Goal: Task Accomplishment & Management: Use online tool/utility

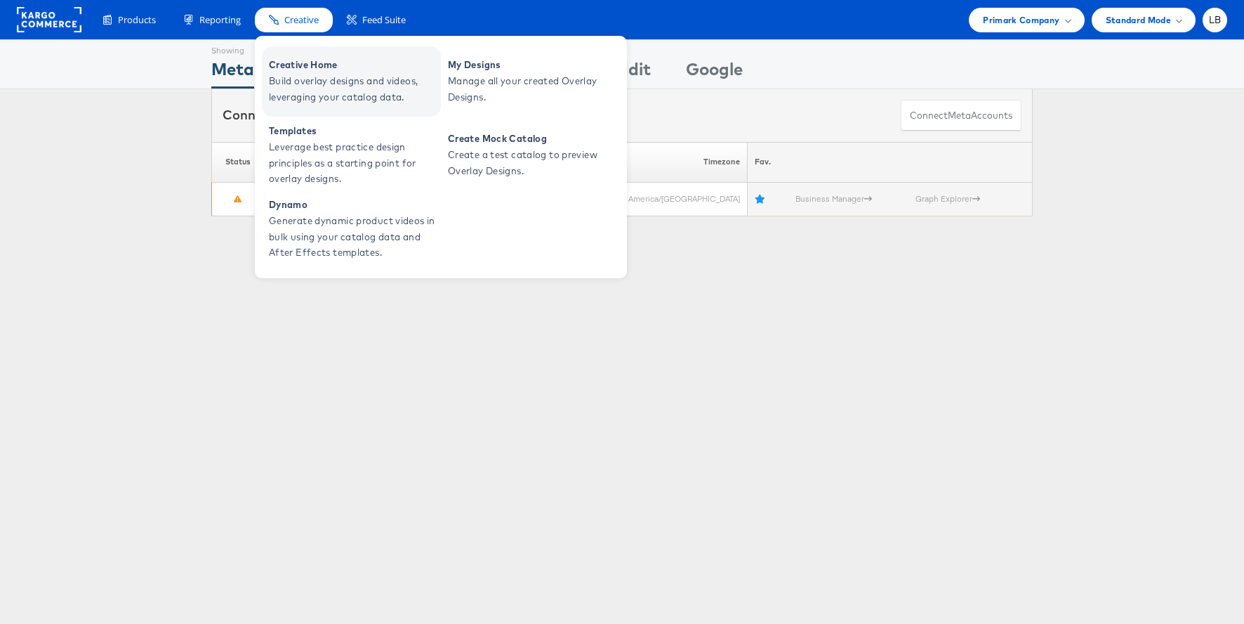
click at [305, 57] on span "Creative Home" at bounding box center [353, 65] width 169 height 16
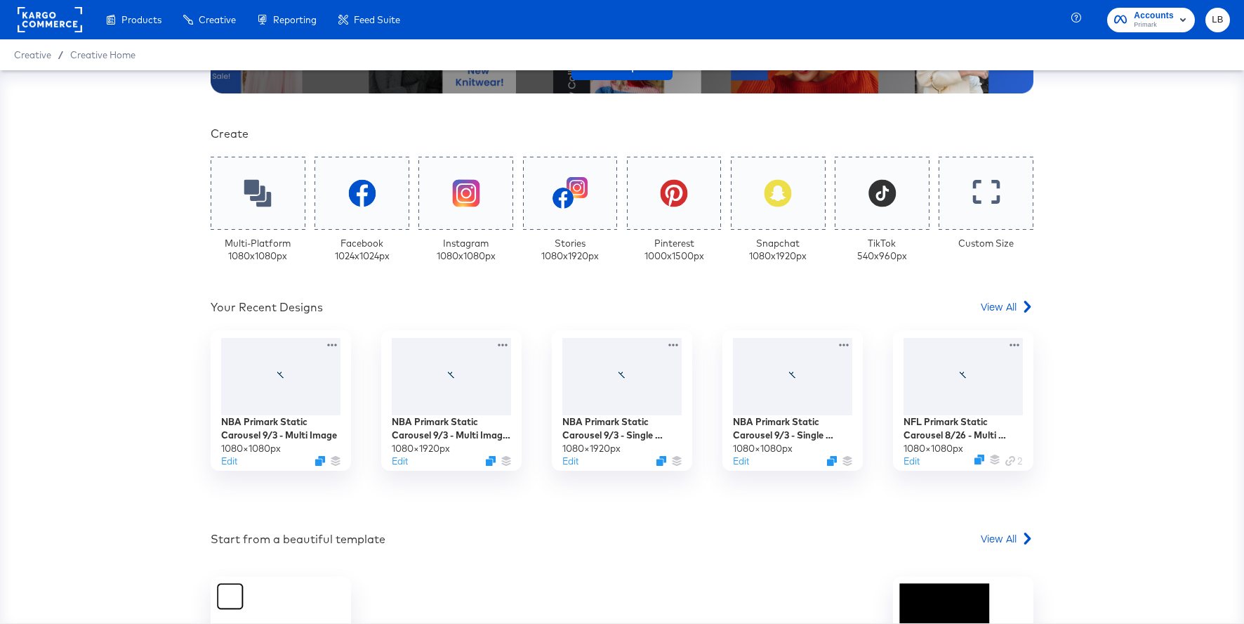
scroll to position [284, 0]
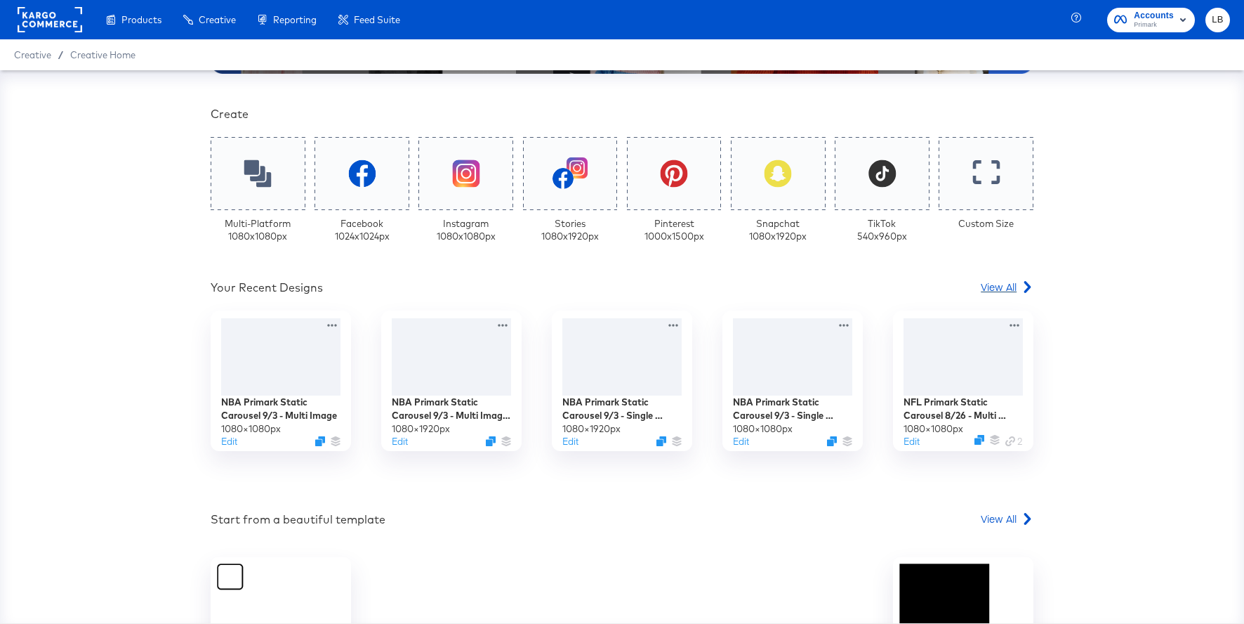
click at [1005, 292] on span "View All" at bounding box center [999, 286] width 36 height 14
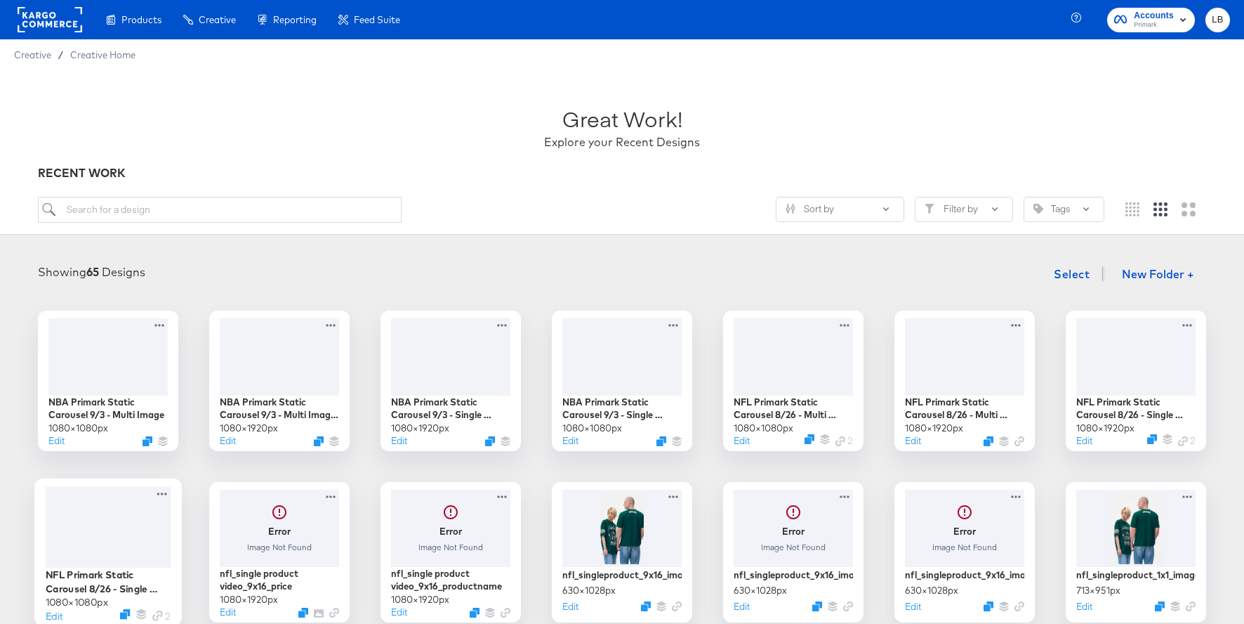
click at [141, 544] on div at bounding box center [109, 526] width 126 height 81
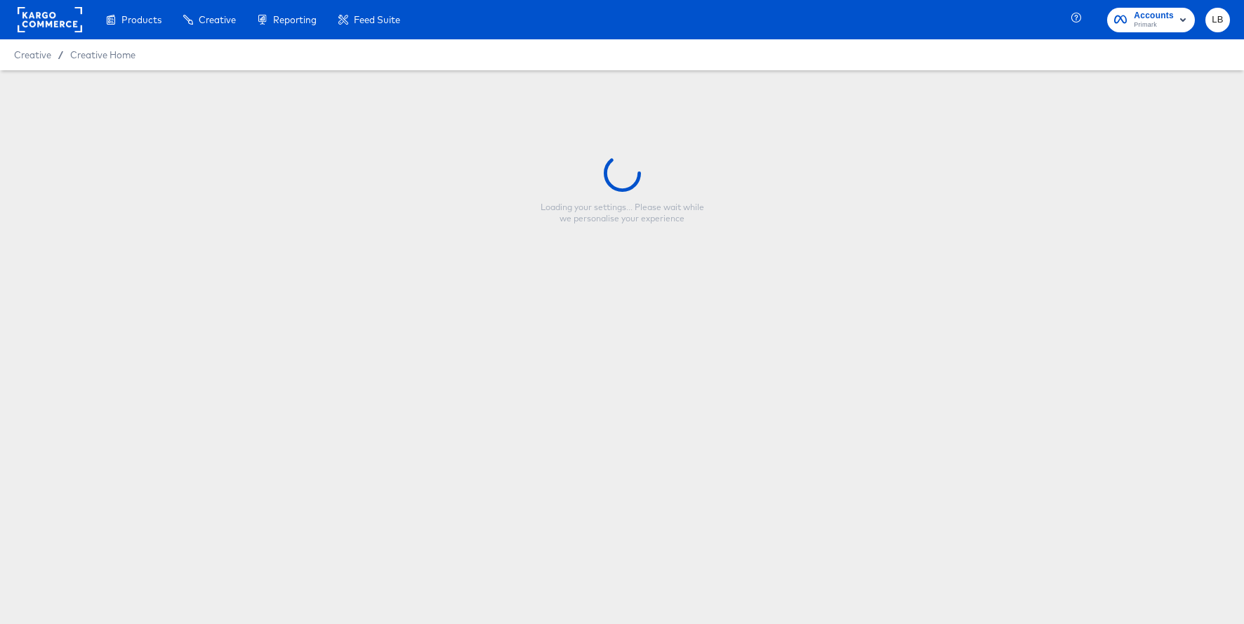
type input "NFL Primark Static Carousel 8/26 - Single Image"
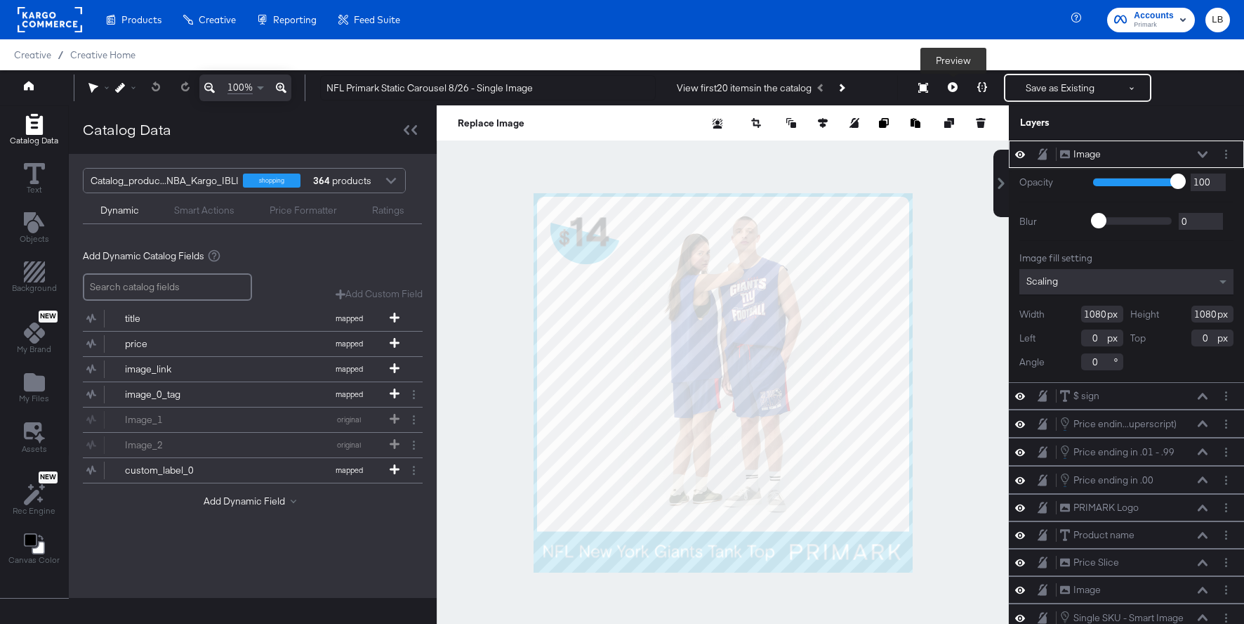
click at [948, 88] on icon at bounding box center [953, 87] width 10 height 10
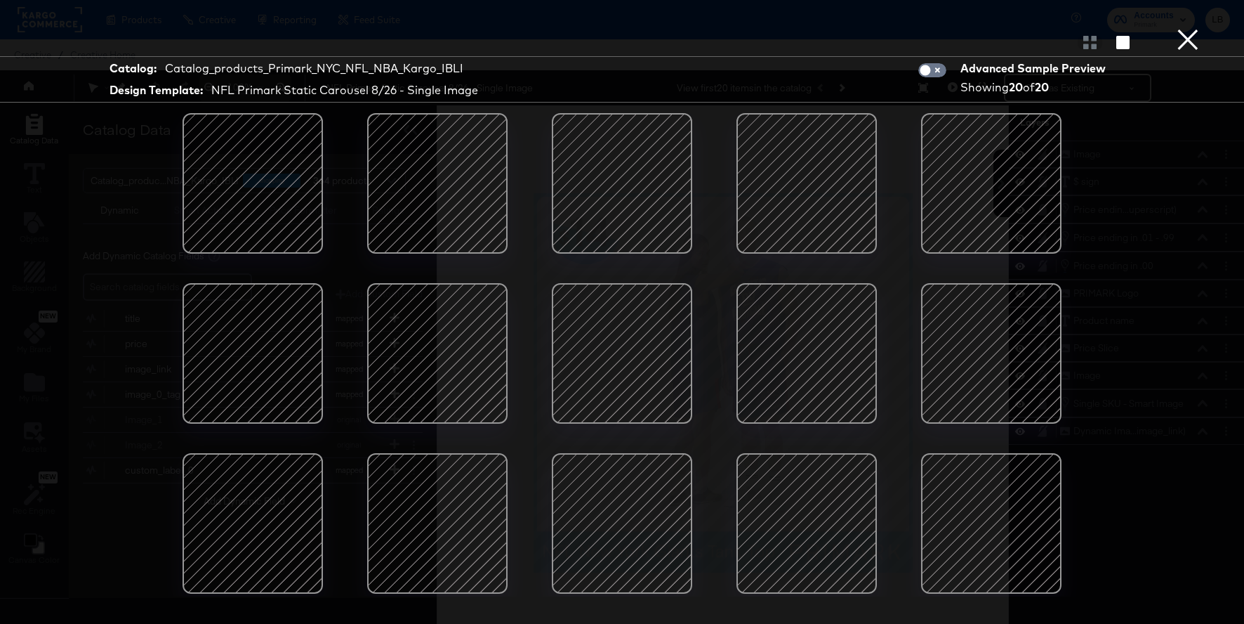
click at [836, 345] on div at bounding box center [806, 353] width 119 height 119
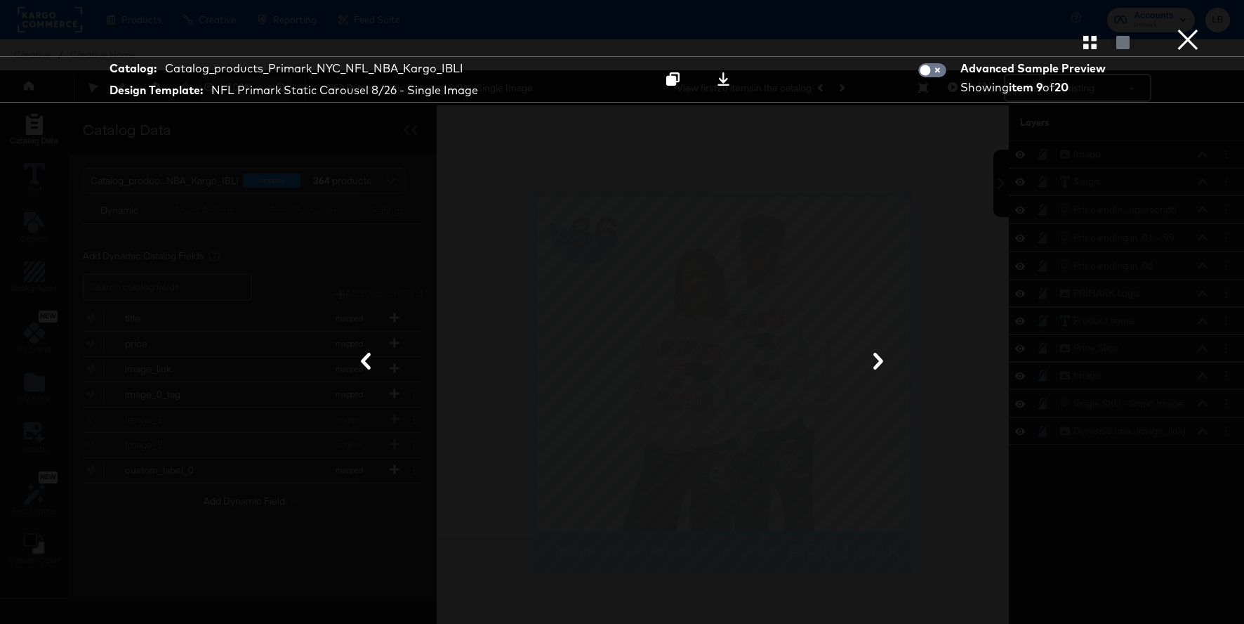
click at [1189, 28] on button "×" at bounding box center [1188, 14] width 28 height 28
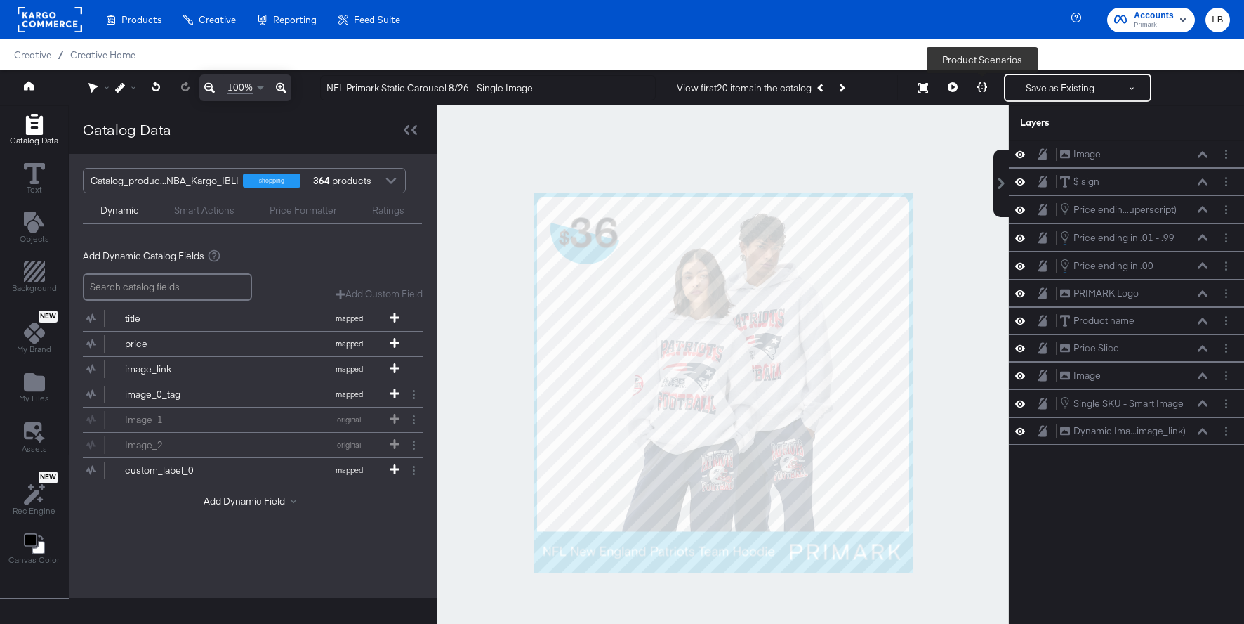
click at [987, 86] on icon at bounding box center [983, 87] width 10 height 10
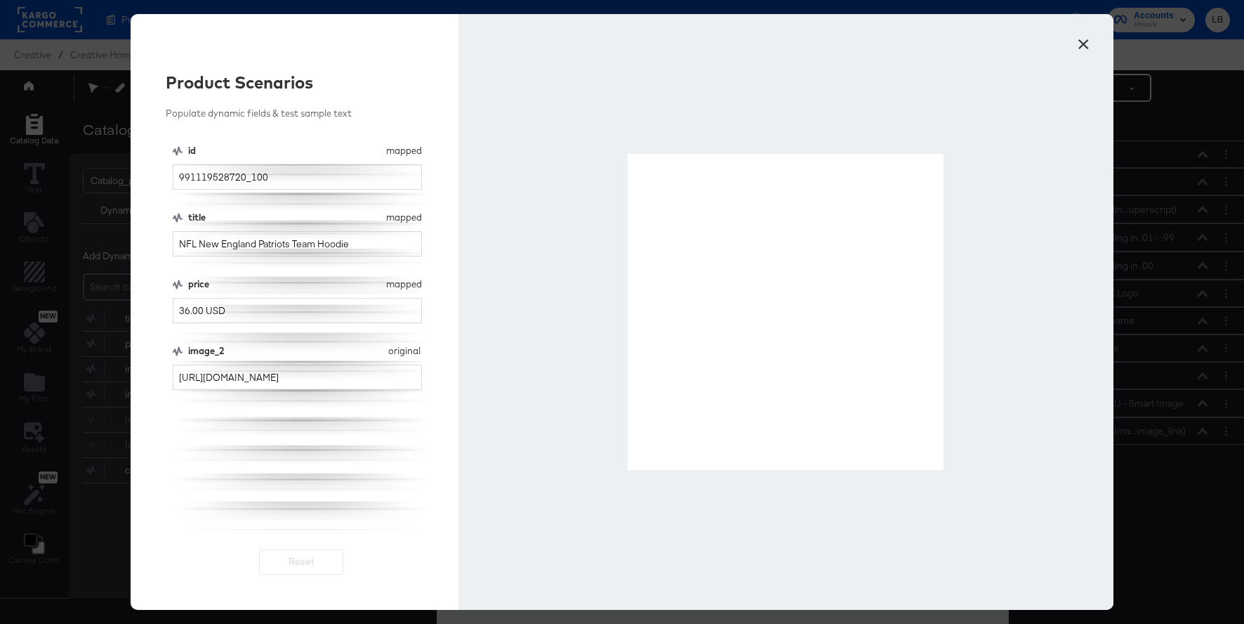
click at [1079, 51] on button "×" at bounding box center [1083, 40] width 25 height 25
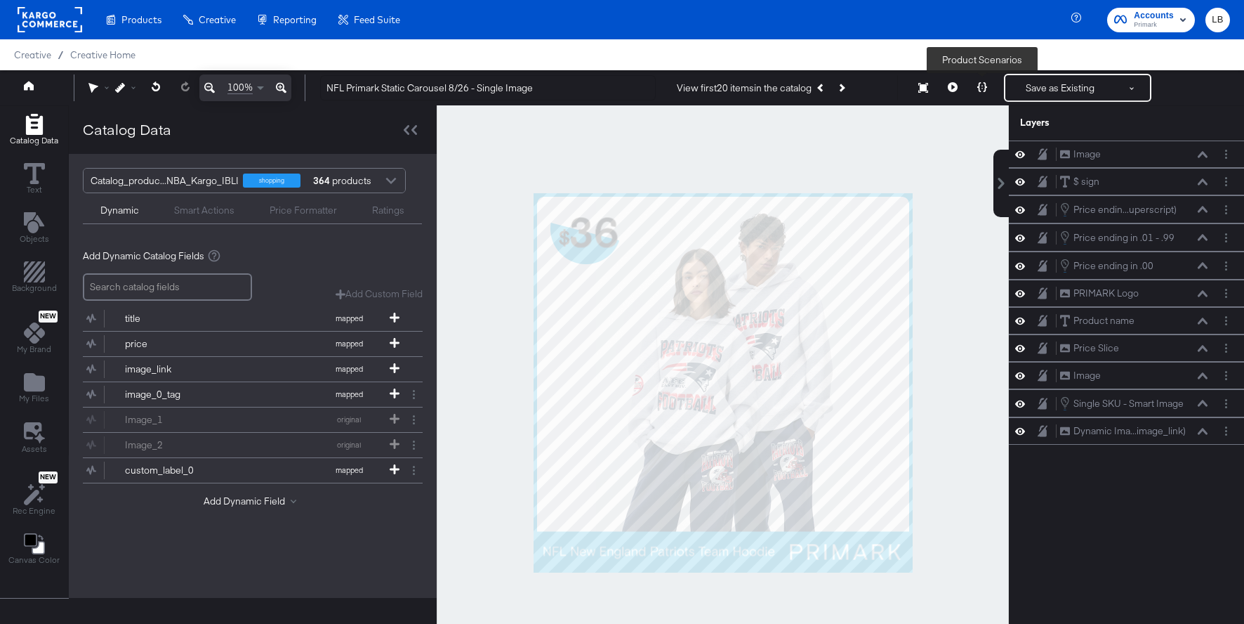
click at [979, 91] on icon at bounding box center [983, 87] width 10 height 10
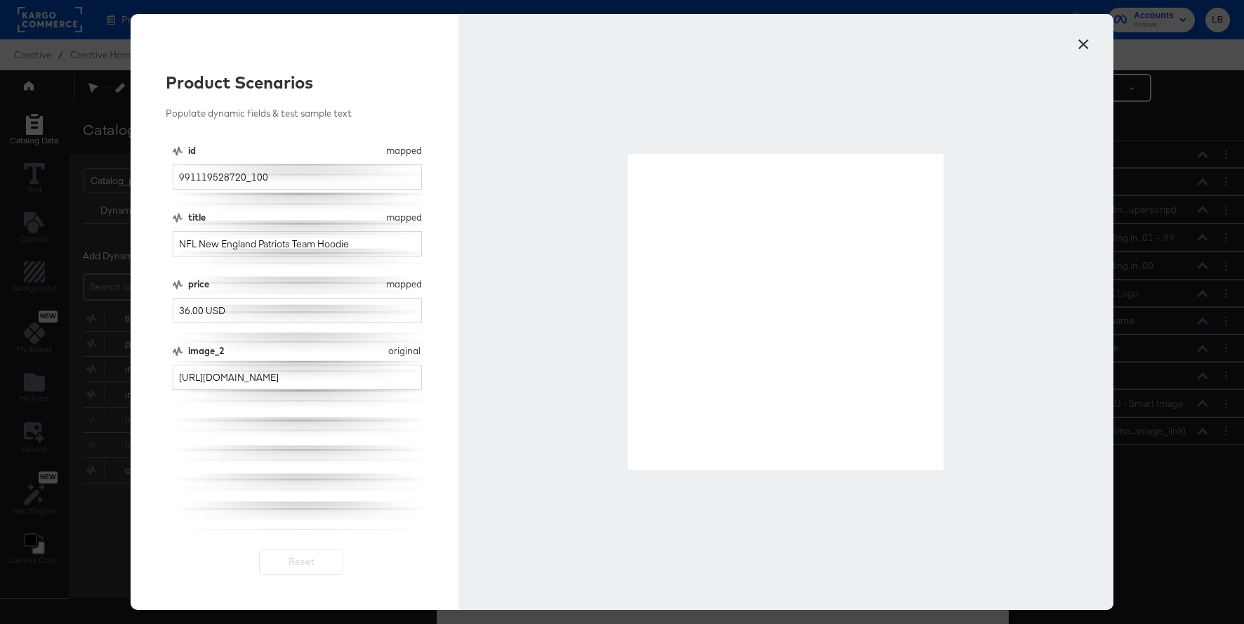
click at [1088, 45] on button "×" at bounding box center [1083, 40] width 25 height 25
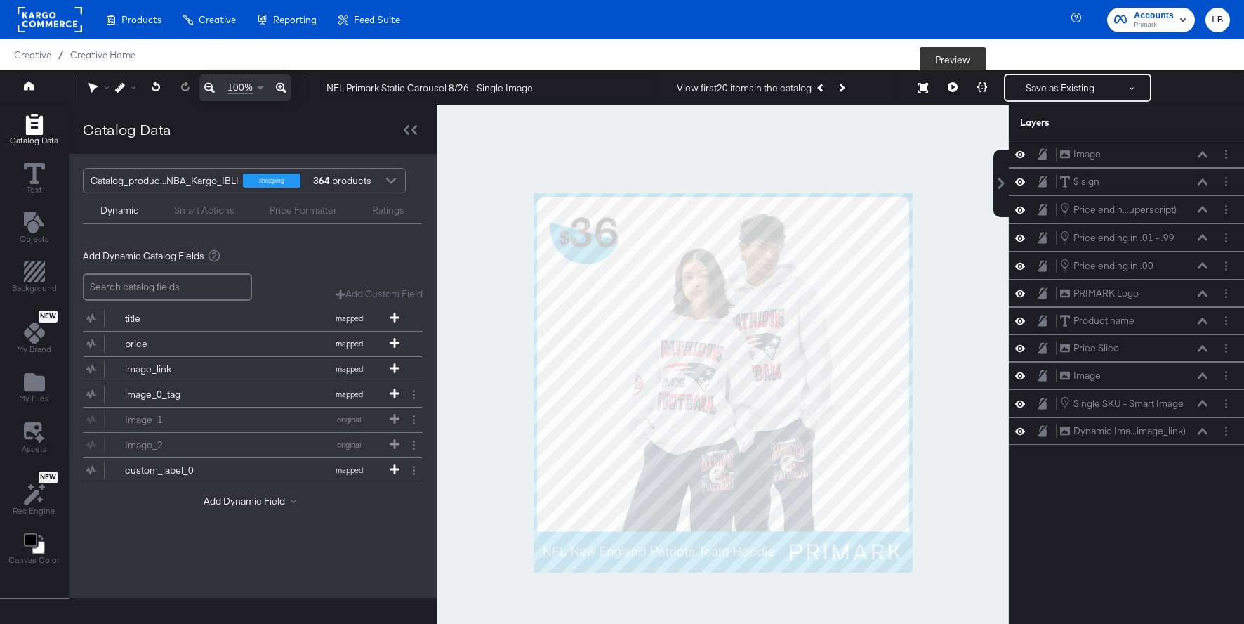
click at [953, 89] on icon at bounding box center [953, 87] width 10 height 10
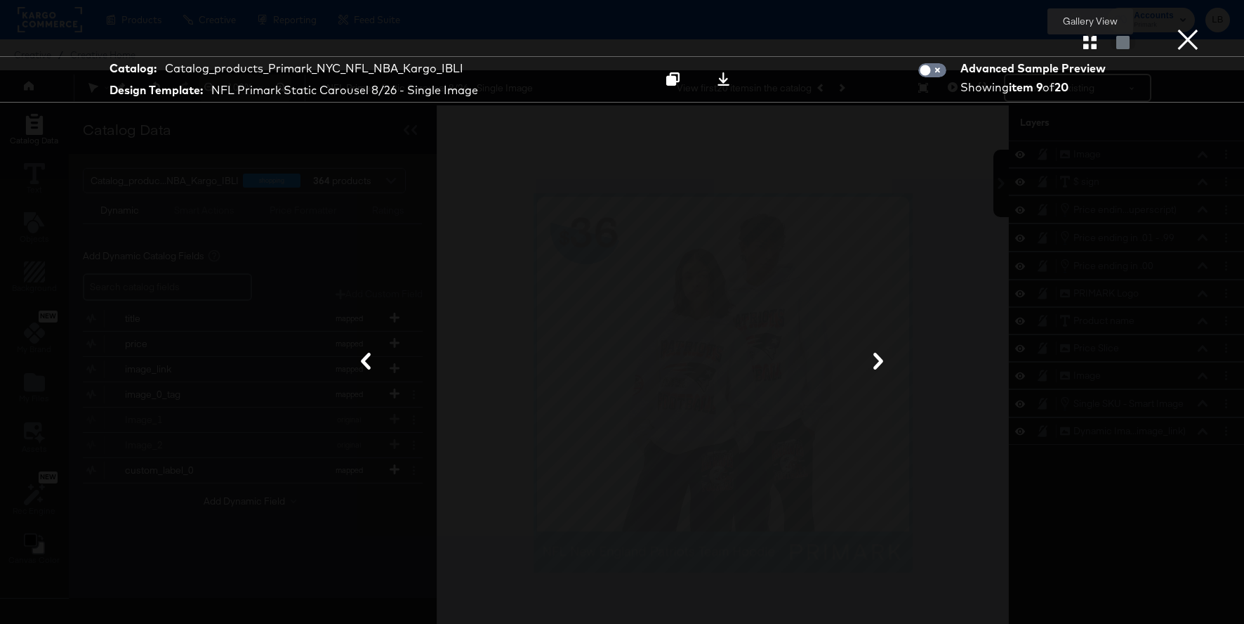
click at [1088, 43] on icon "button" at bounding box center [1090, 42] width 13 height 13
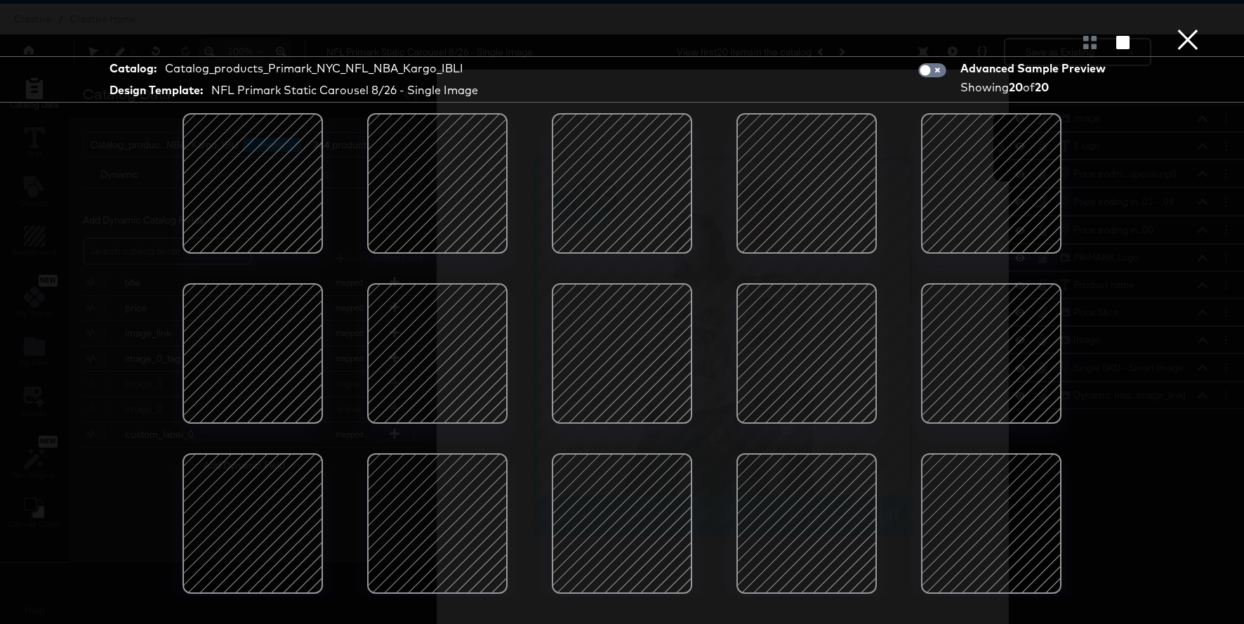
click at [963, 352] on div at bounding box center [991, 353] width 119 height 119
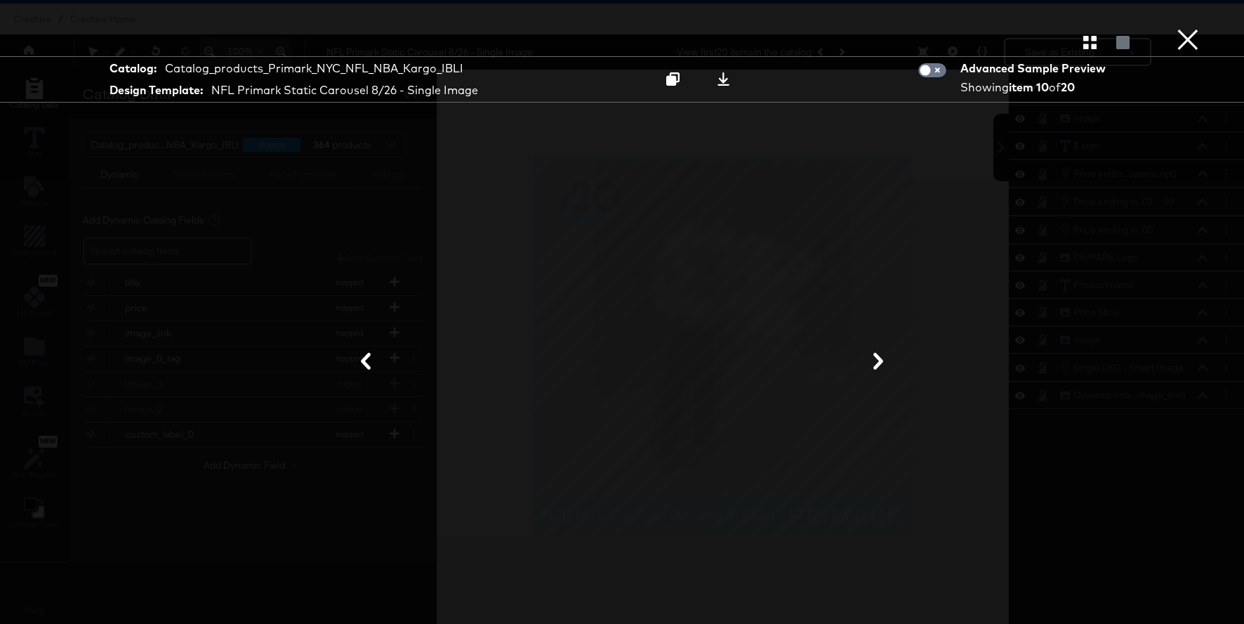
click at [1193, 28] on button "×" at bounding box center [1188, 14] width 28 height 28
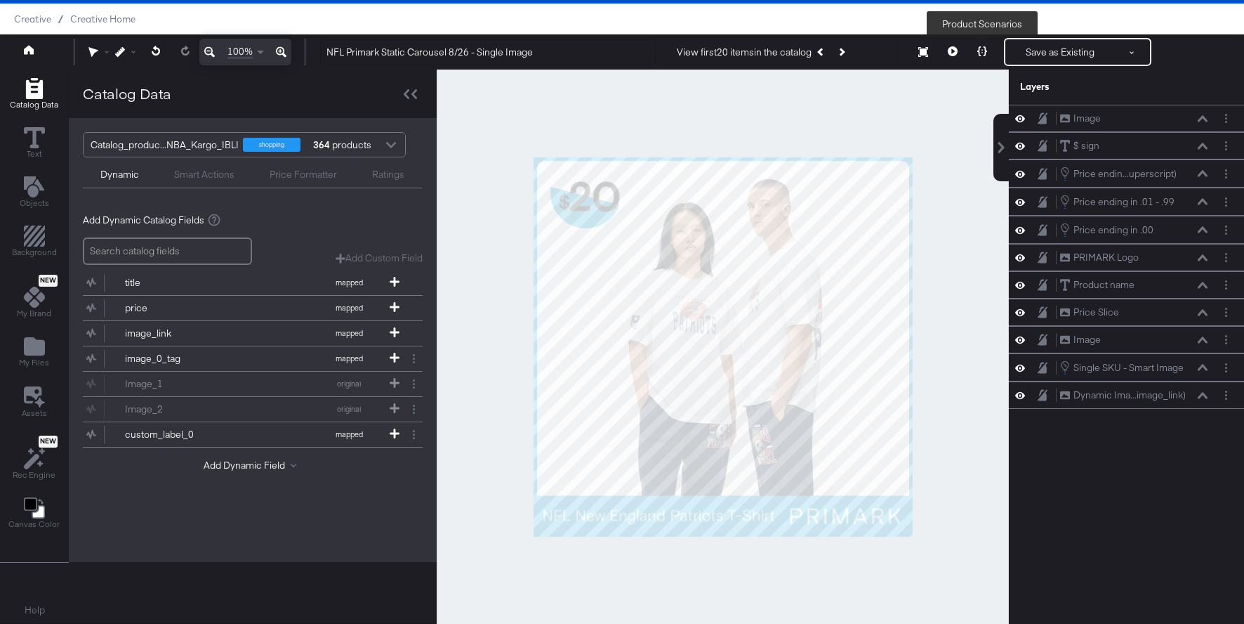
click at [978, 49] on icon at bounding box center [983, 51] width 10 height 10
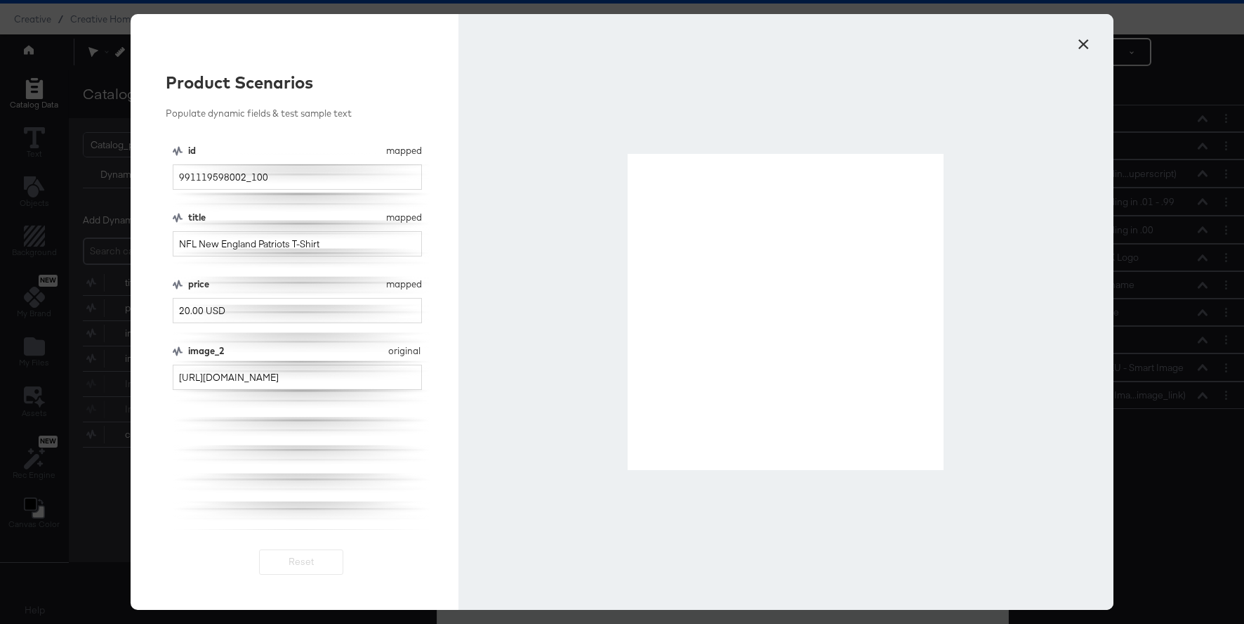
click at [1086, 46] on button "×" at bounding box center [1083, 40] width 25 height 25
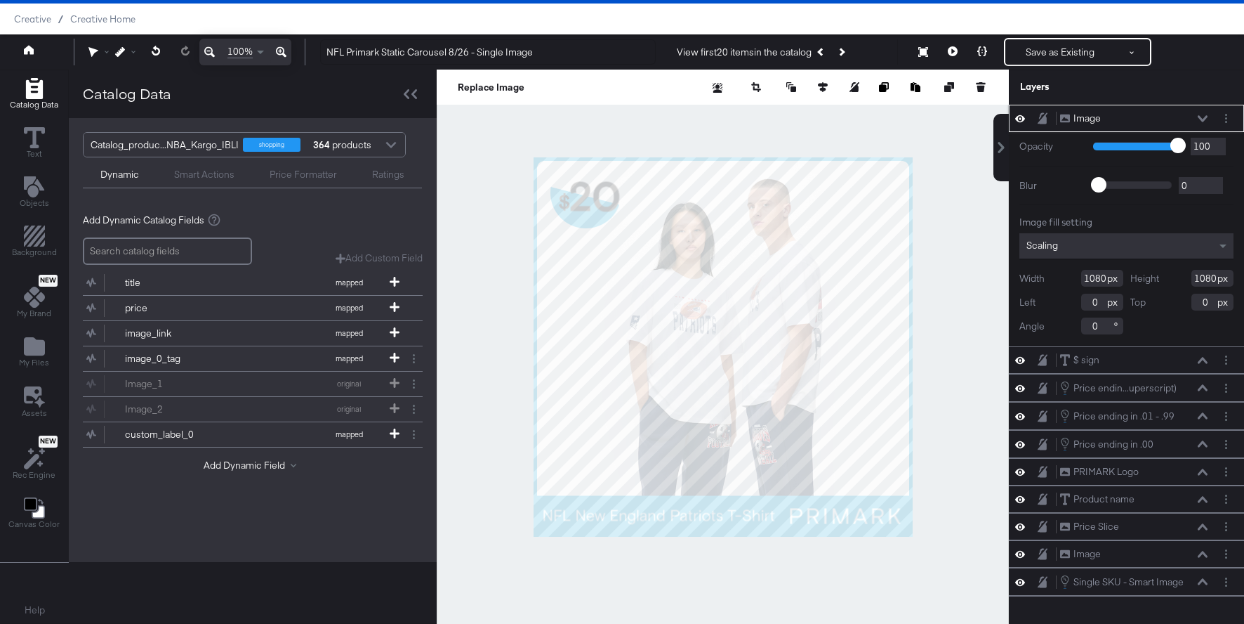
click at [1203, 119] on icon at bounding box center [1203, 118] width 10 height 6
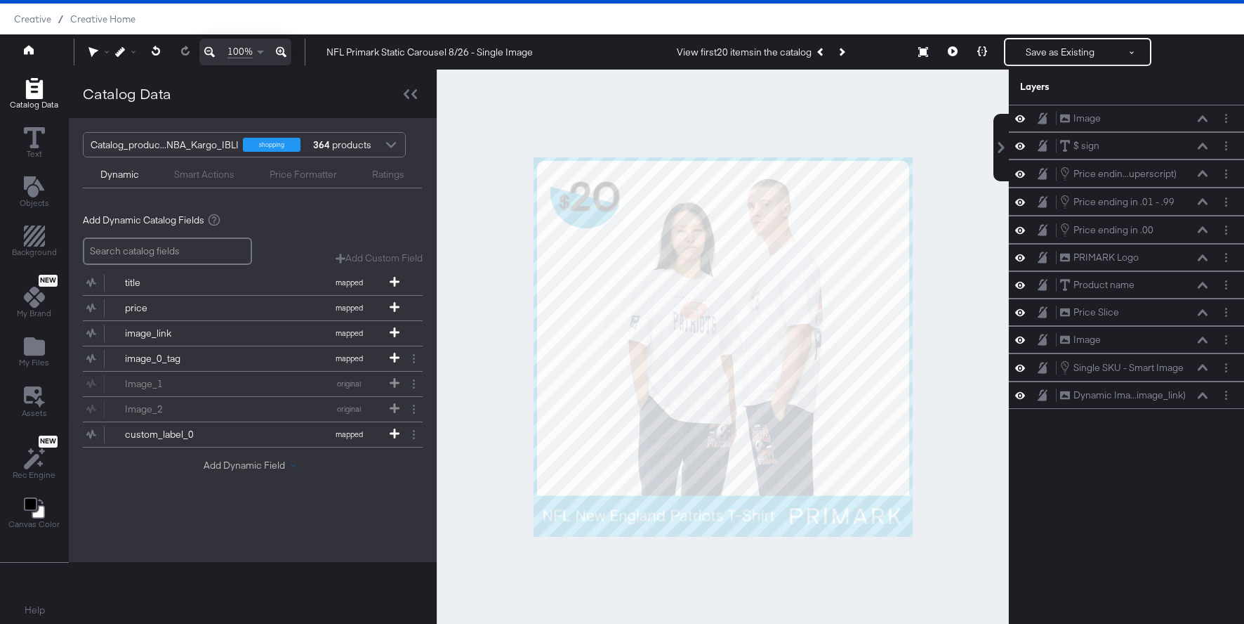
click at [294, 463] on span at bounding box center [294, 464] width 6 height 6
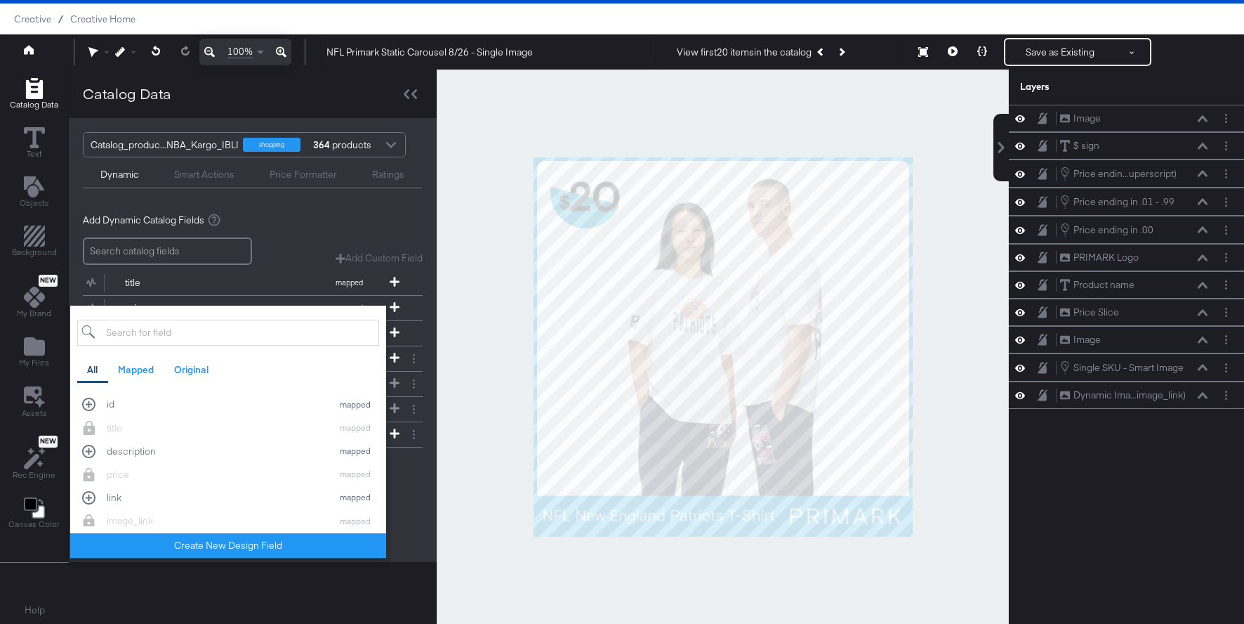
click at [404, 503] on div "Catalog_produc...NBA_Kargo_IBLI shopping 364 products Dynamic Smart Actions Pri…" at bounding box center [253, 340] width 368 height 444
